Goal: Task Accomplishment & Management: Manage account settings

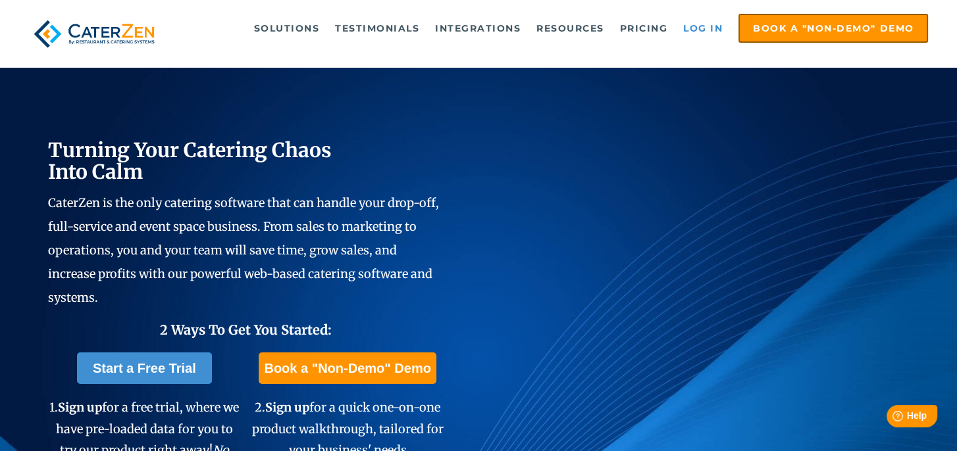
click at [713, 26] on link "Log in" at bounding box center [702, 28] width 53 height 26
click at [680, 24] on link "Log in" at bounding box center [702, 28] width 53 height 26
